Goal: Navigation & Orientation: Understand site structure

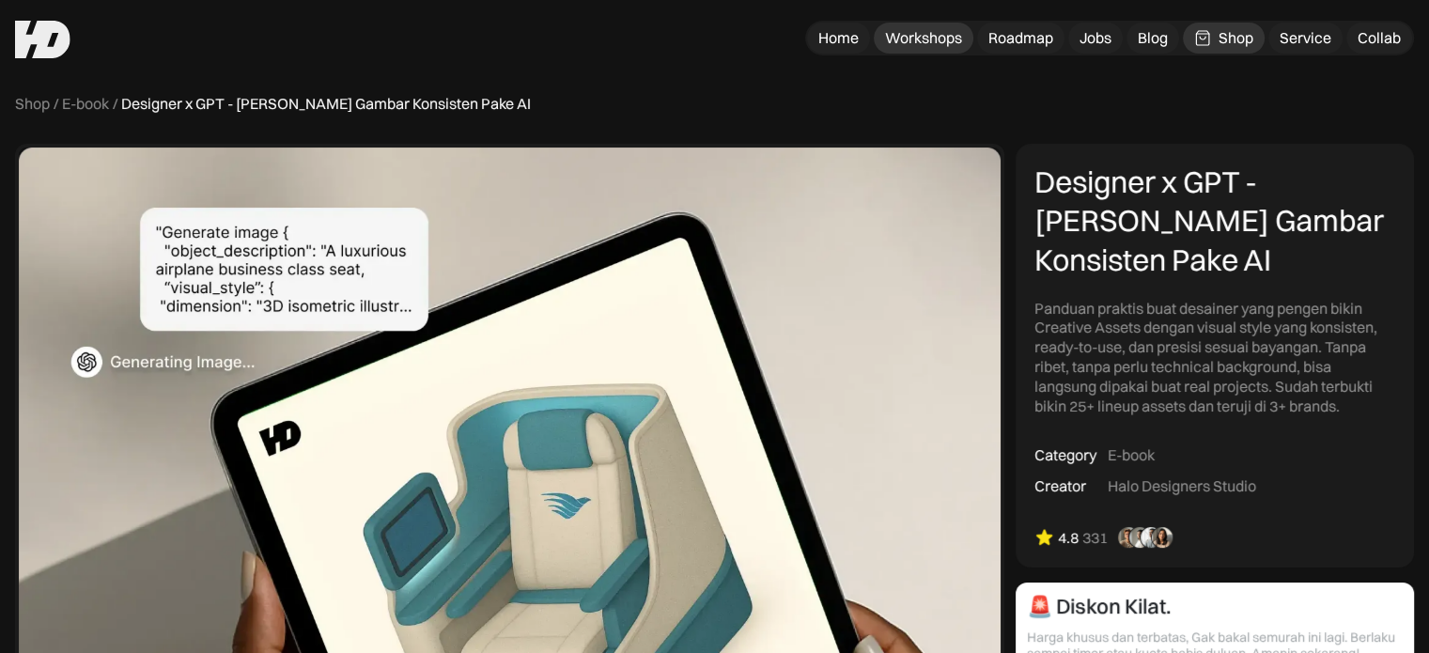
click at [940, 50] on link "Workshops" at bounding box center [924, 38] width 100 height 31
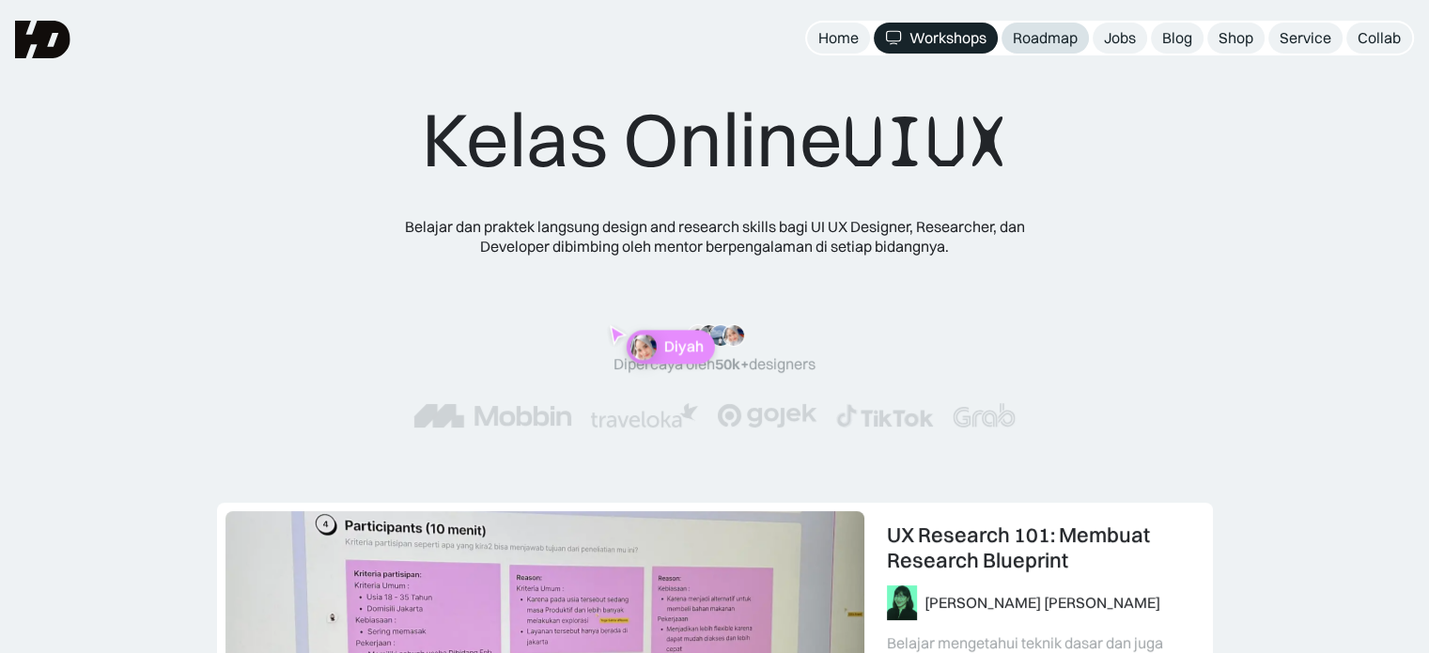
click at [1054, 48] on link "Roadmap" at bounding box center [1045, 38] width 87 height 31
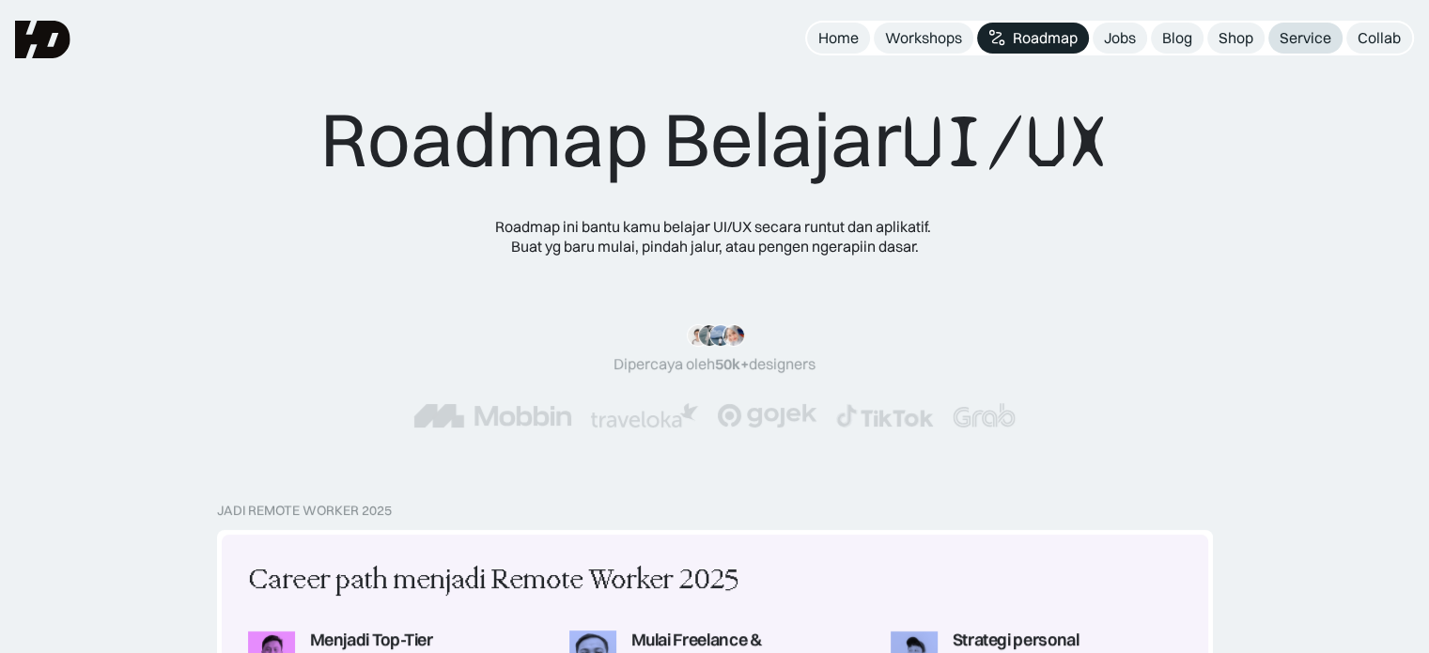
click at [1301, 36] on div "Service" at bounding box center [1306, 38] width 52 height 20
